Goal: Task Accomplishment & Management: Manage account settings

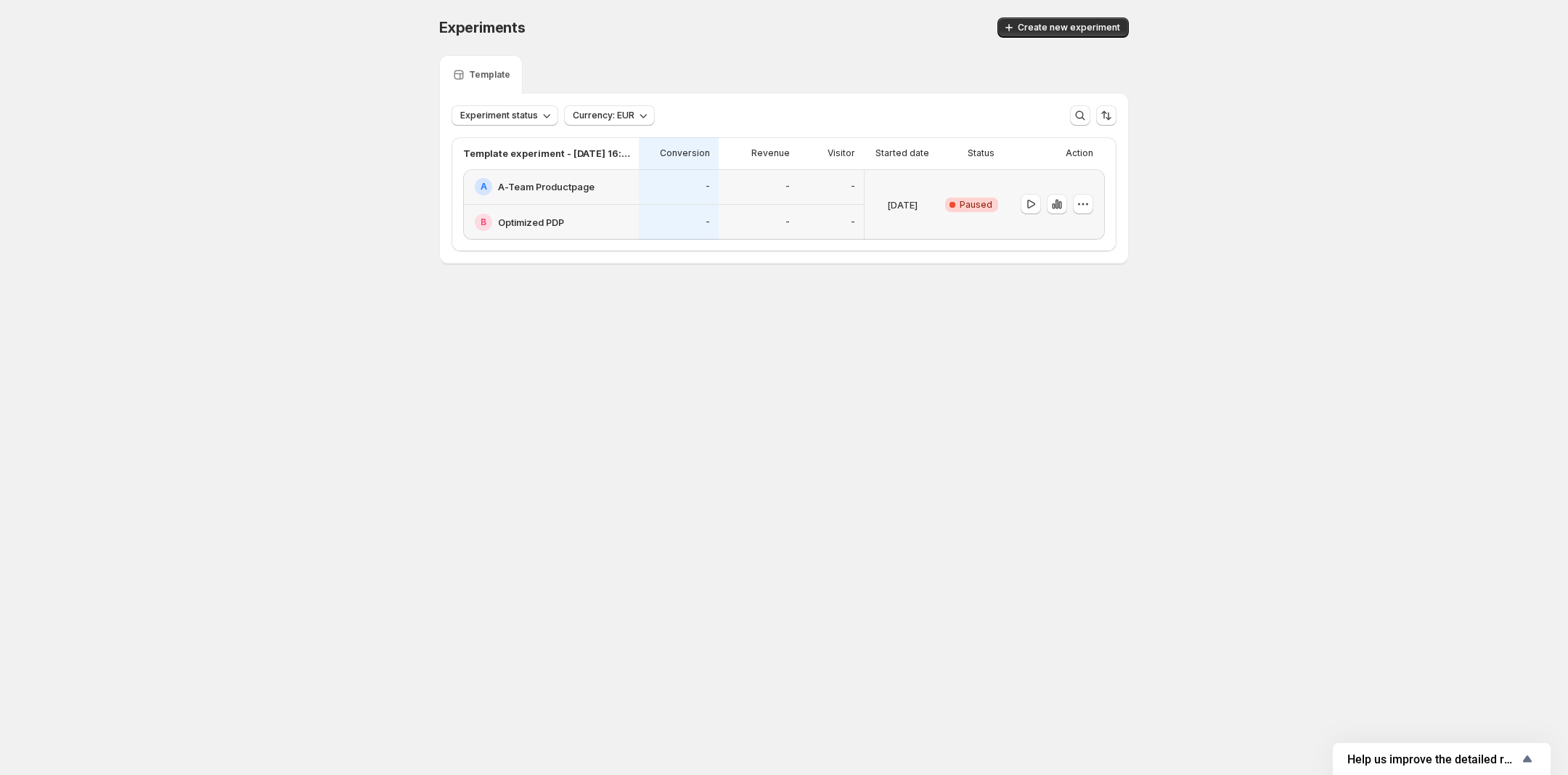
click at [513, 182] on h2 "A-Team Productpage" at bounding box center [546, 187] width 96 height 14
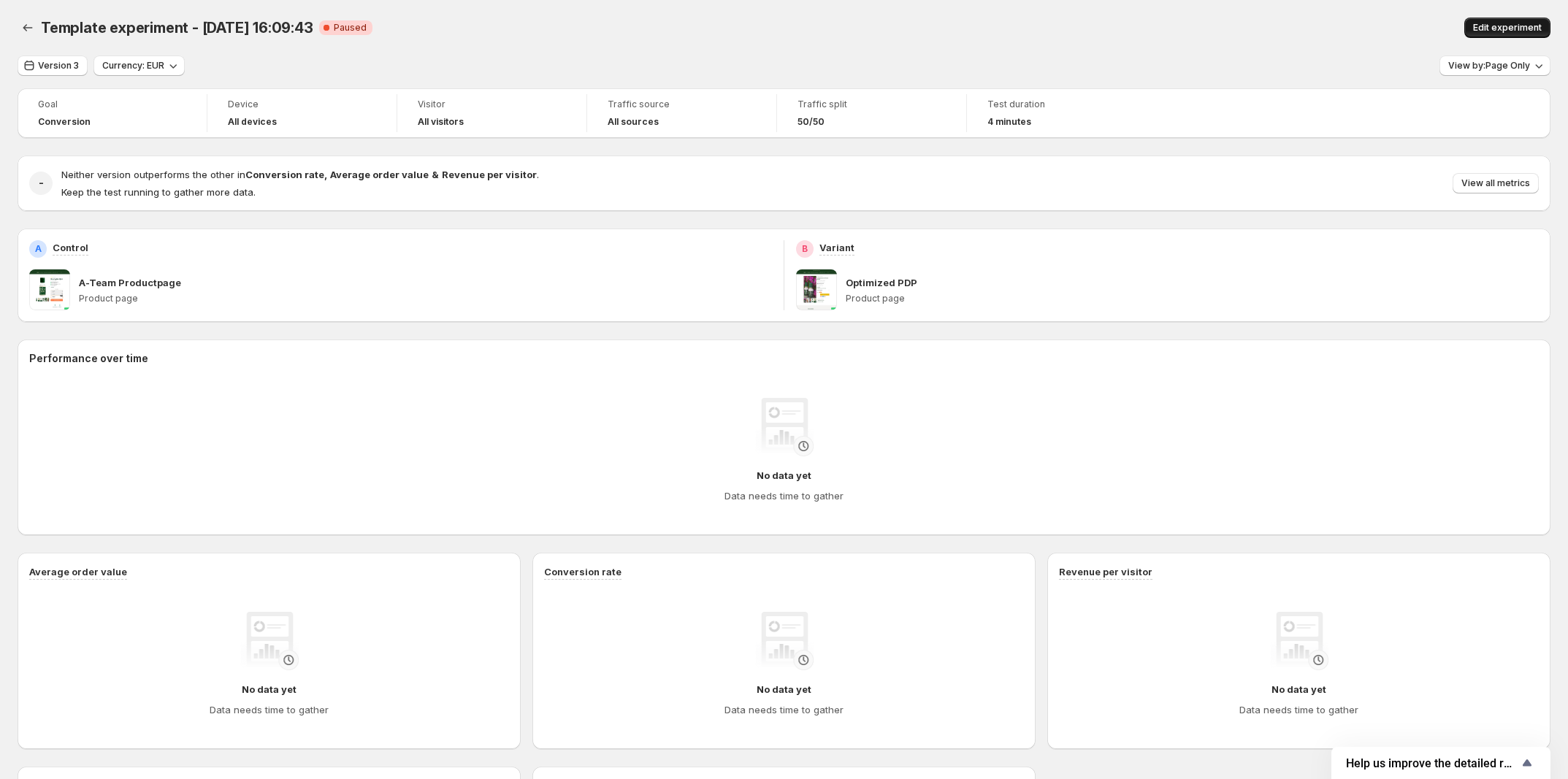
click at [1535, 28] on span "Edit experiment" at bounding box center [1507, 27] width 69 height 12
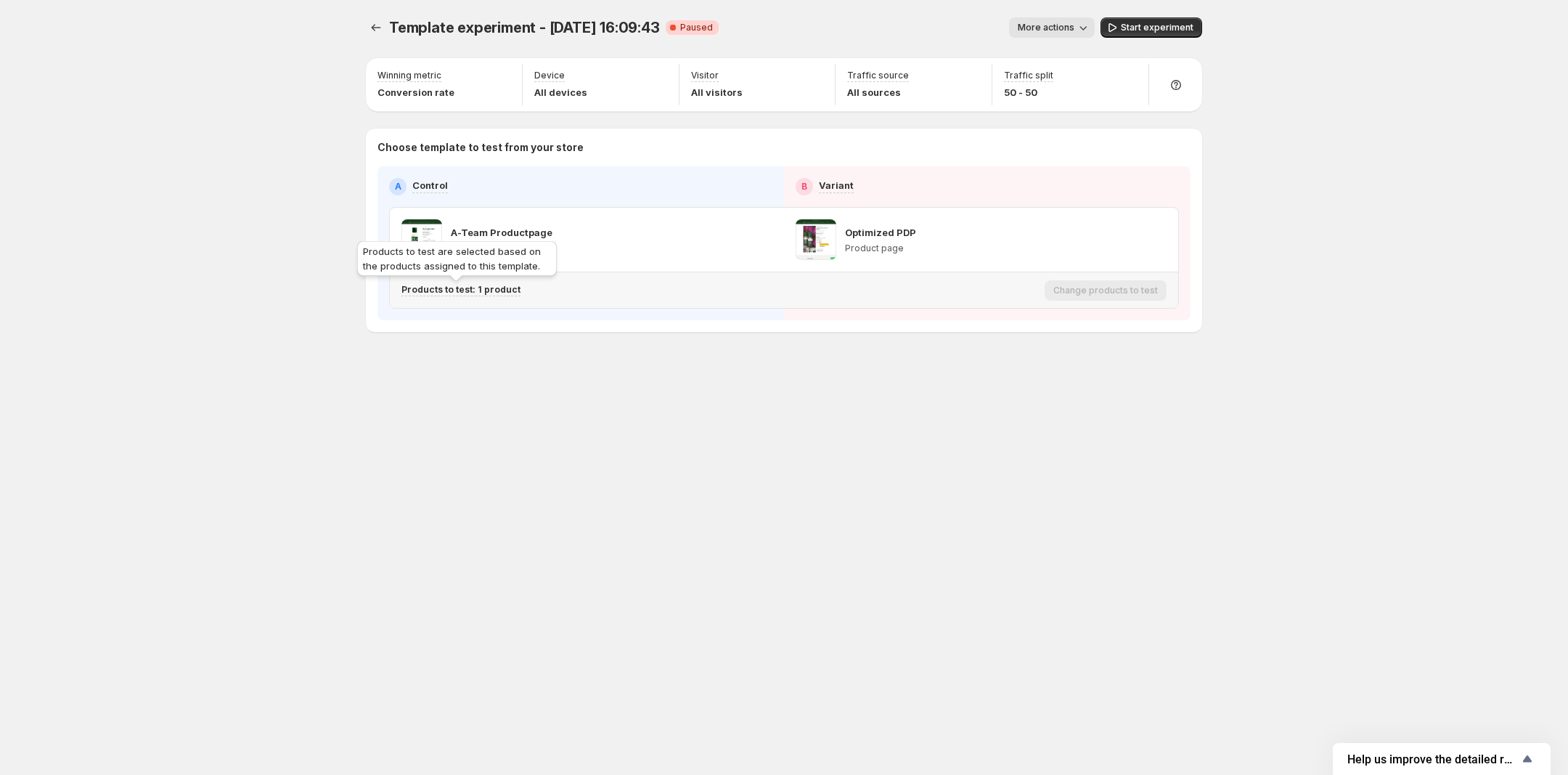
click at [492, 287] on p "Products to test: 1 product" at bounding box center [461, 289] width 119 height 12
click at [650, 368] on icon "Search for and select a customer segment" at bounding box center [653, 366] width 14 height 14
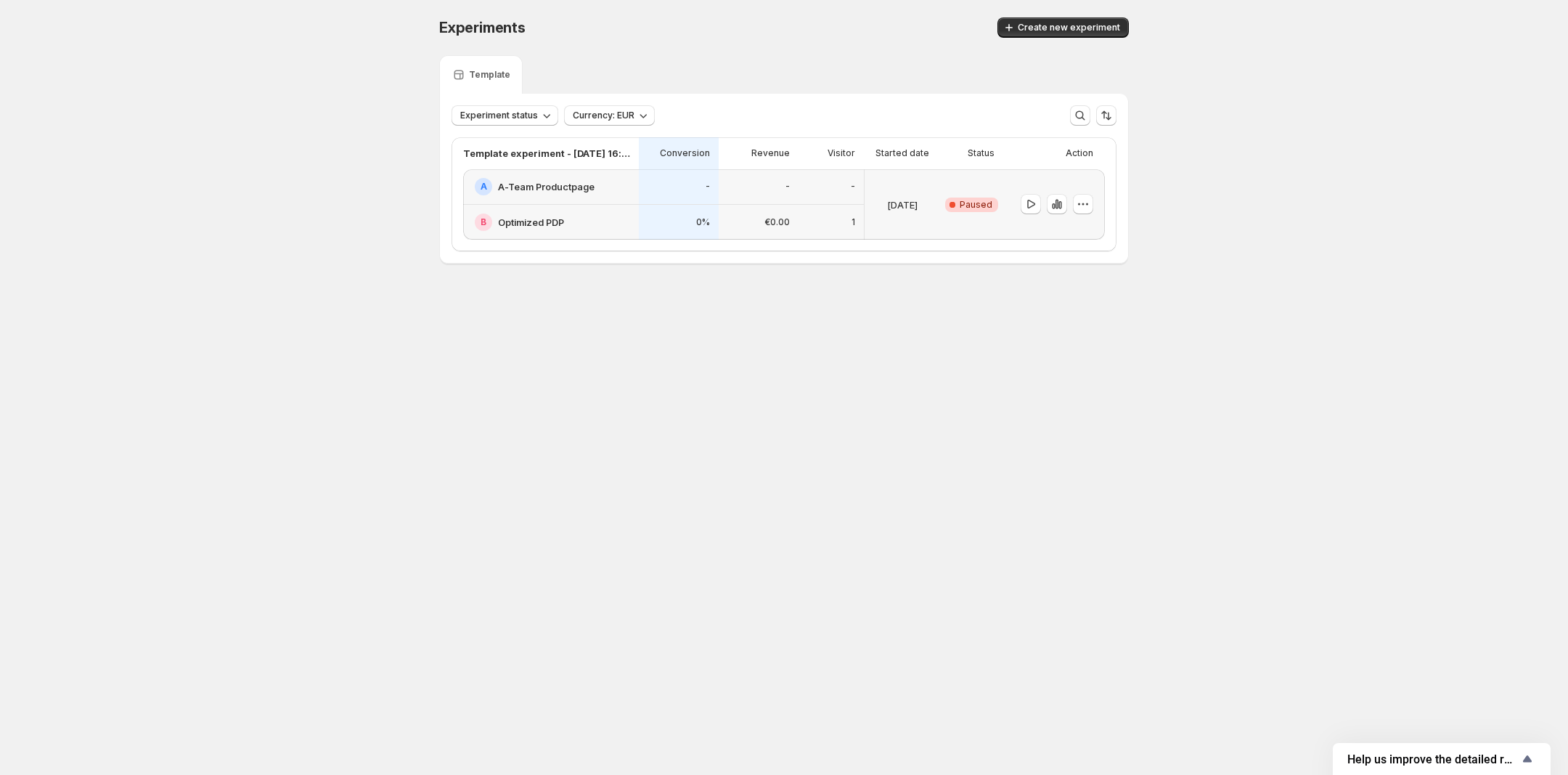
click at [516, 184] on h2 "A-Team Productpage" at bounding box center [546, 187] width 96 height 14
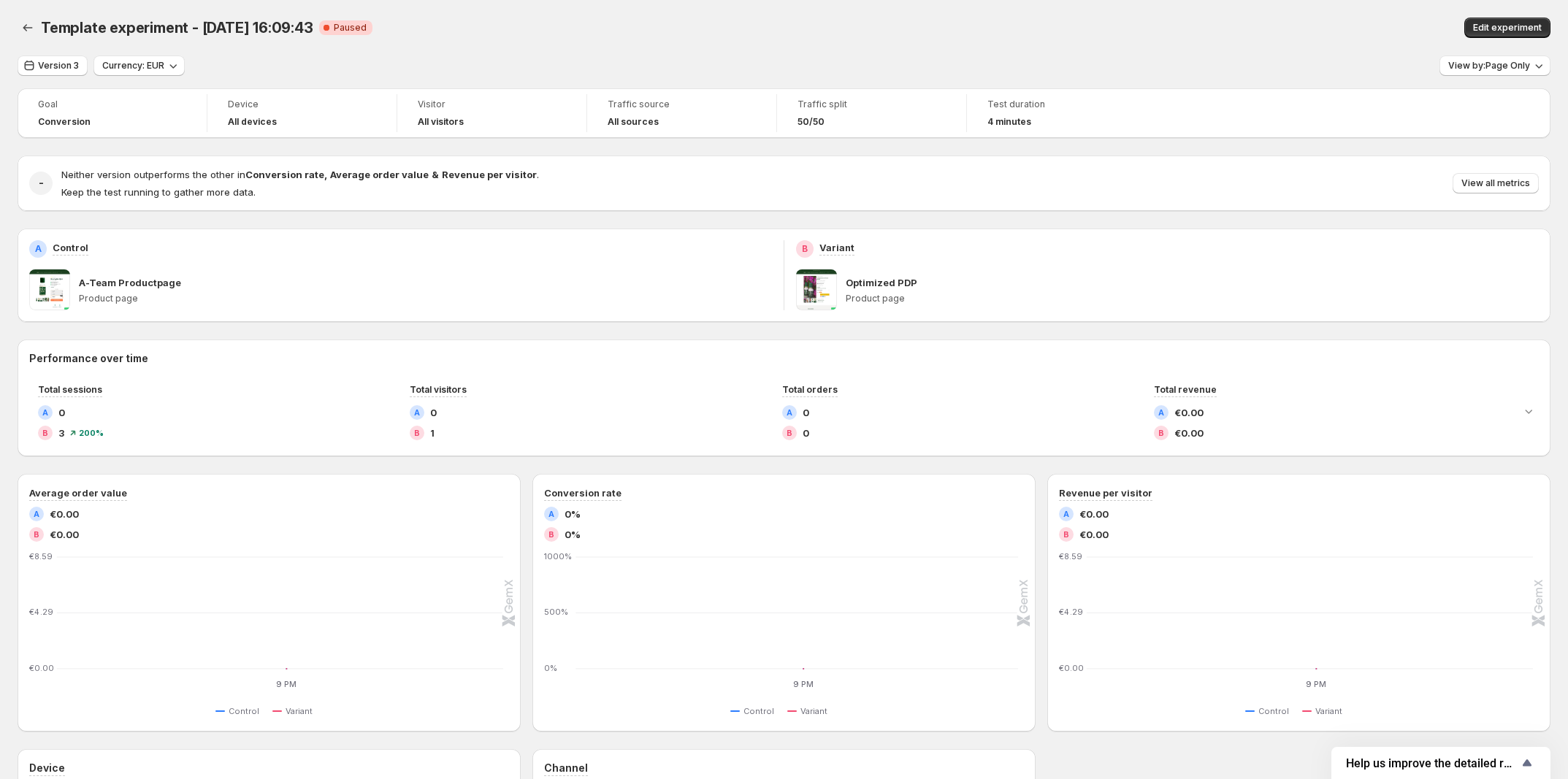
drag, startPoint x: 159, startPoint y: 284, endPoint x: 1105, endPoint y: 176, distance: 952.1
click at [159, 284] on p "A-Team Productpage" at bounding box center [130, 283] width 102 height 14
click at [1497, 33] on span "Edit experiment" at bounding box center [1507, 27] width 69 height 12
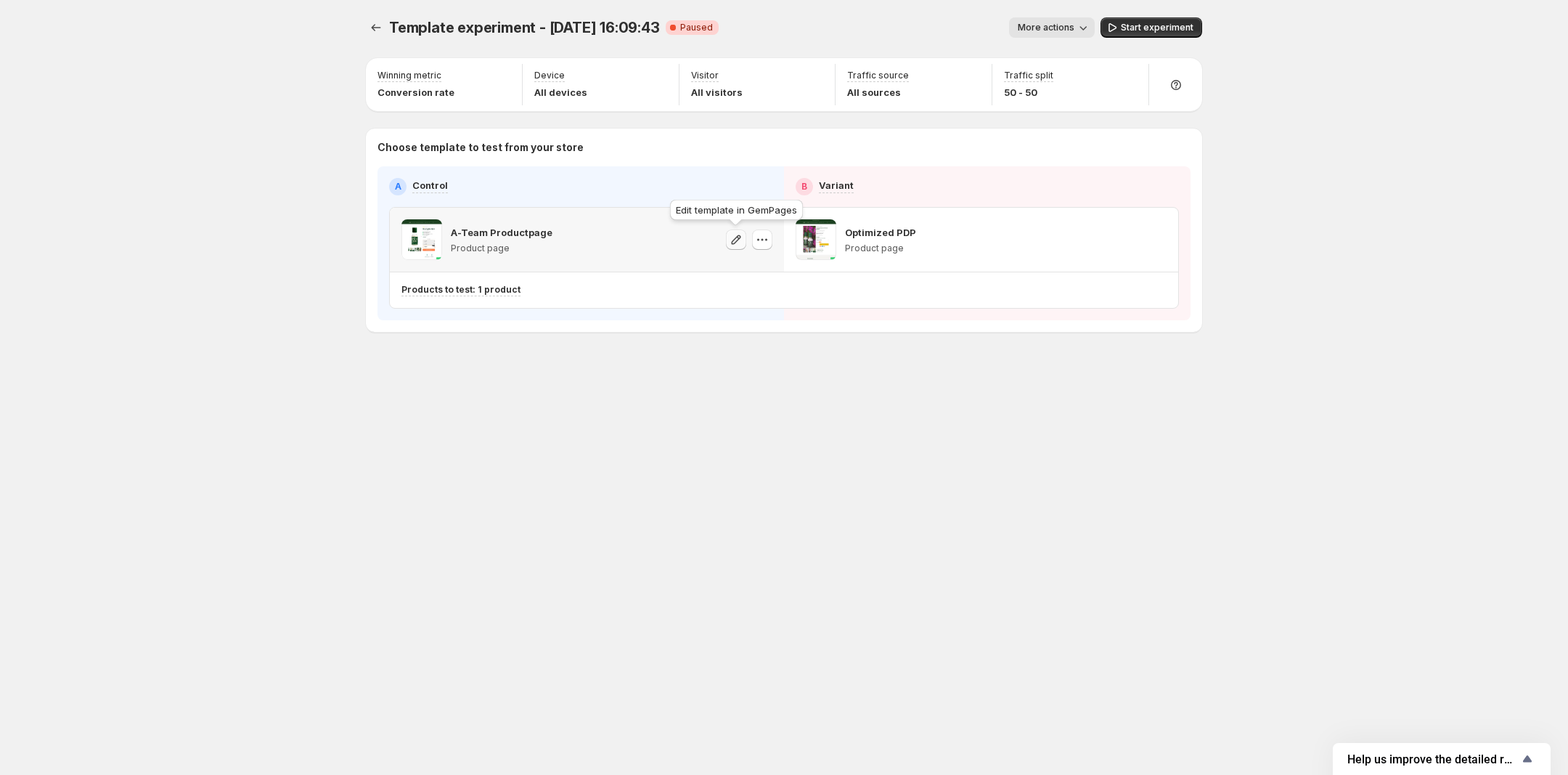
click at [736, 237] on icon "button" at bounding box center [737, 239] width 9 height 9
click at [1124, 243] on icon "button" at bounding box center [1130, 240] width 14 height 14
